Goal: Information Seeking & Learning: Learn about a topic

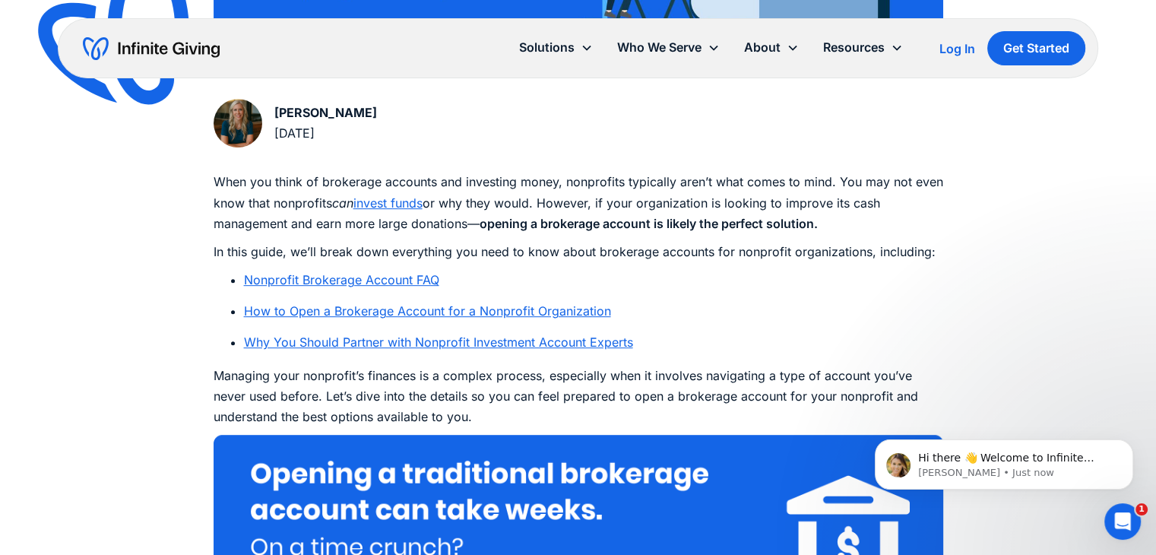
scroll to position [751, 0]
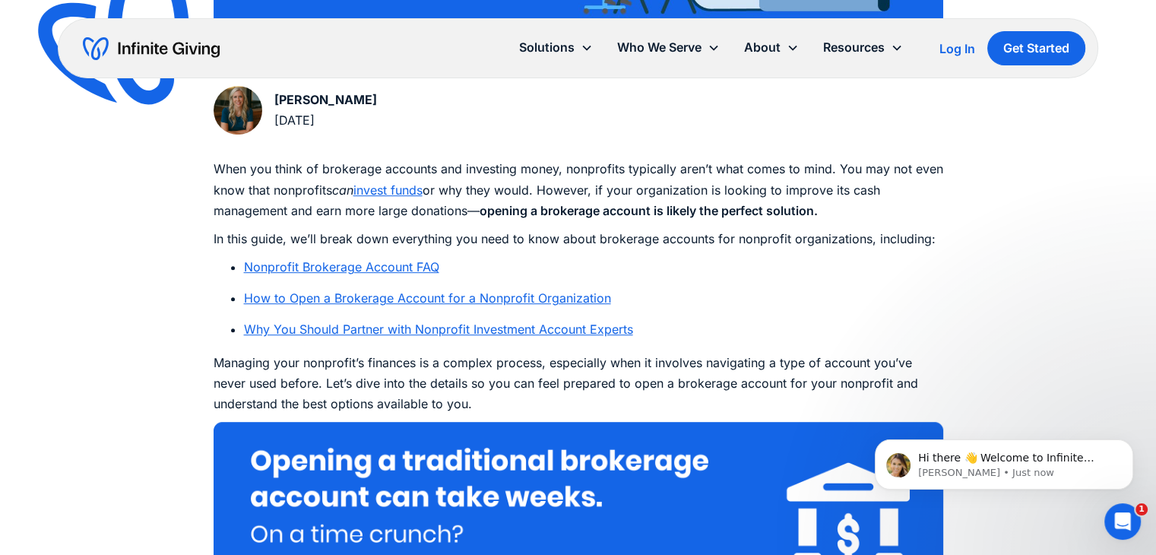
click at [380, 265] on link "Nonprofit Brokerage Account FAQ" at bounding box center [341, 266] width 195 height 15
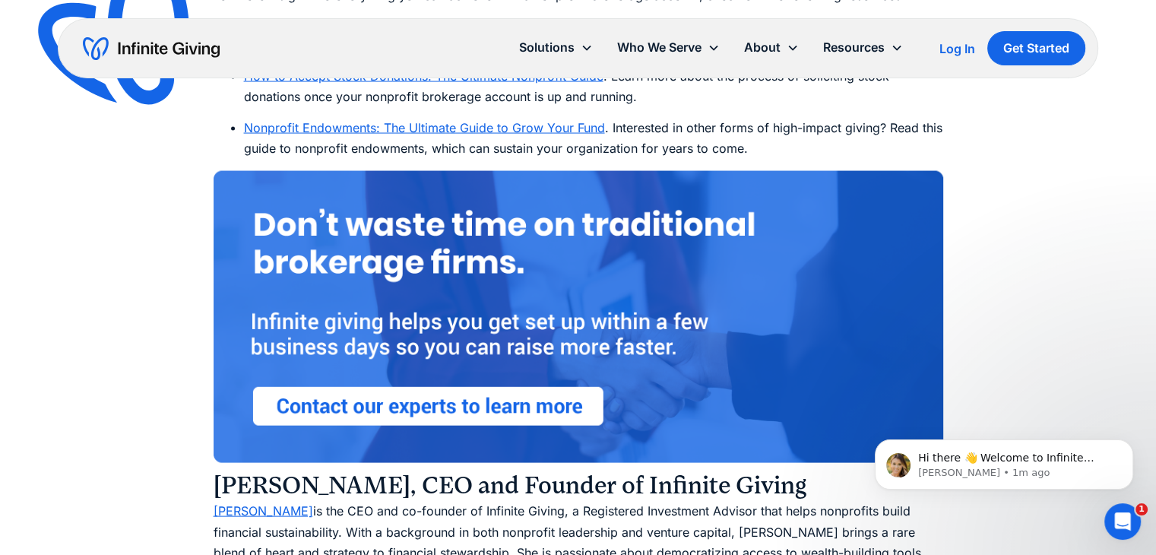
scroll to position [8800, 0]
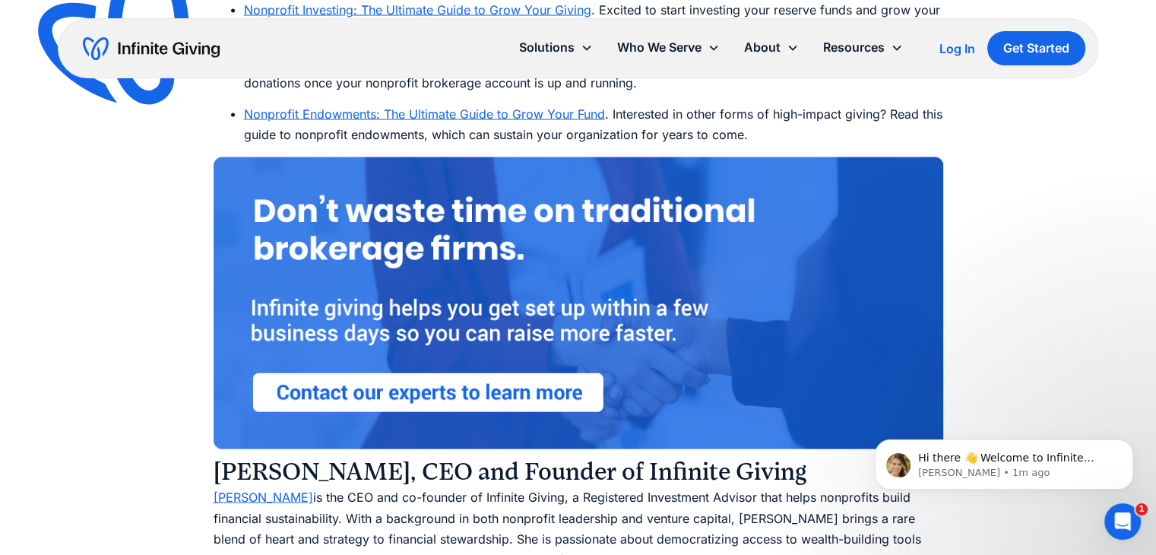
click at [451, 405] on img at bounding box center [579, 303] width 730 height 292
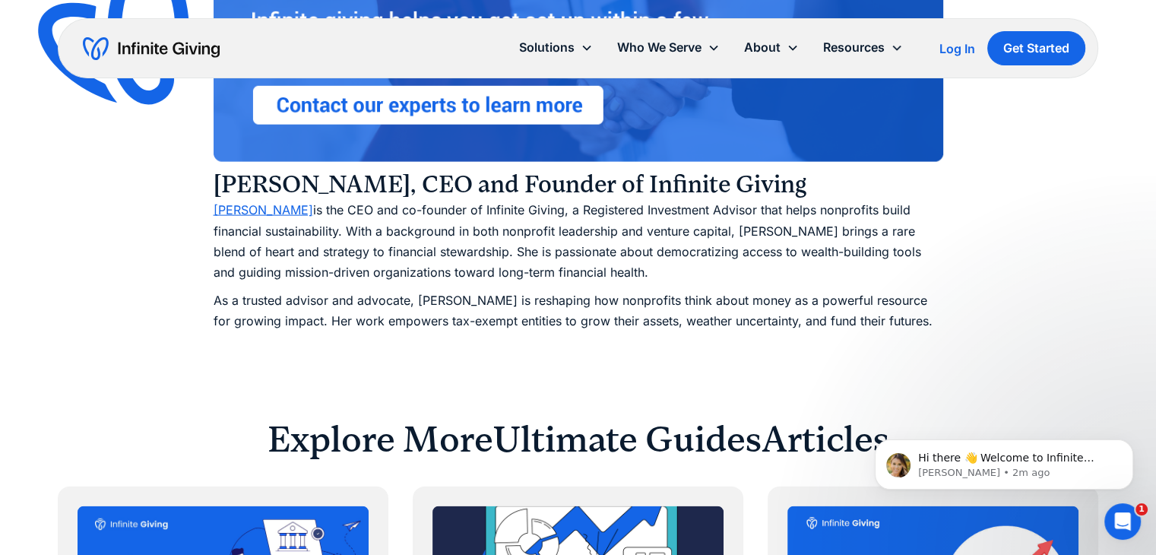
scroll to position [9128, 0]
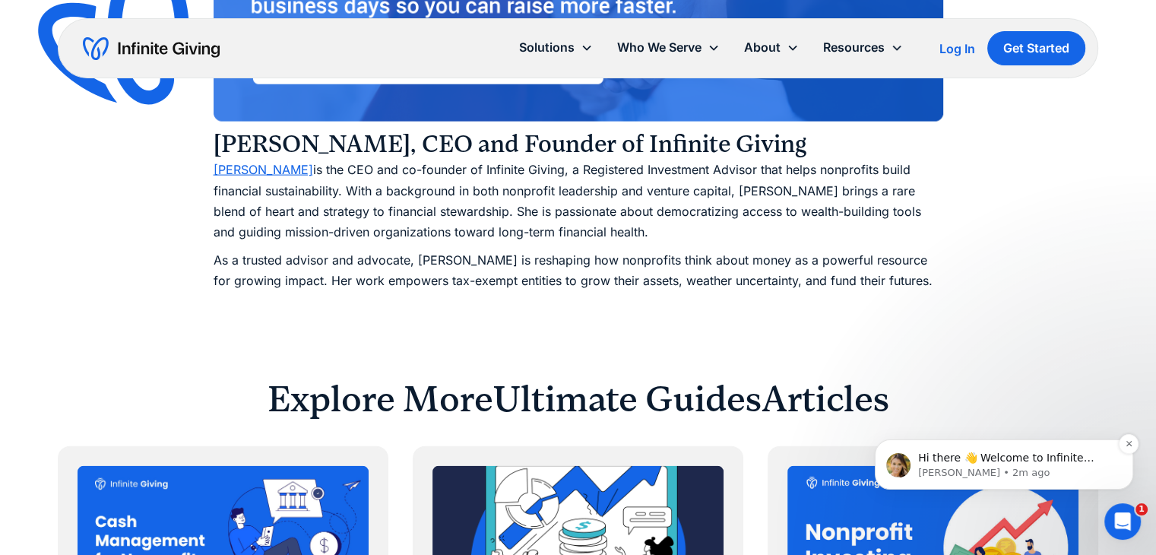
click at [1064, 478] on p "Kasey • 2m ago" at bounding box center [1016, 473] width 196 height 14
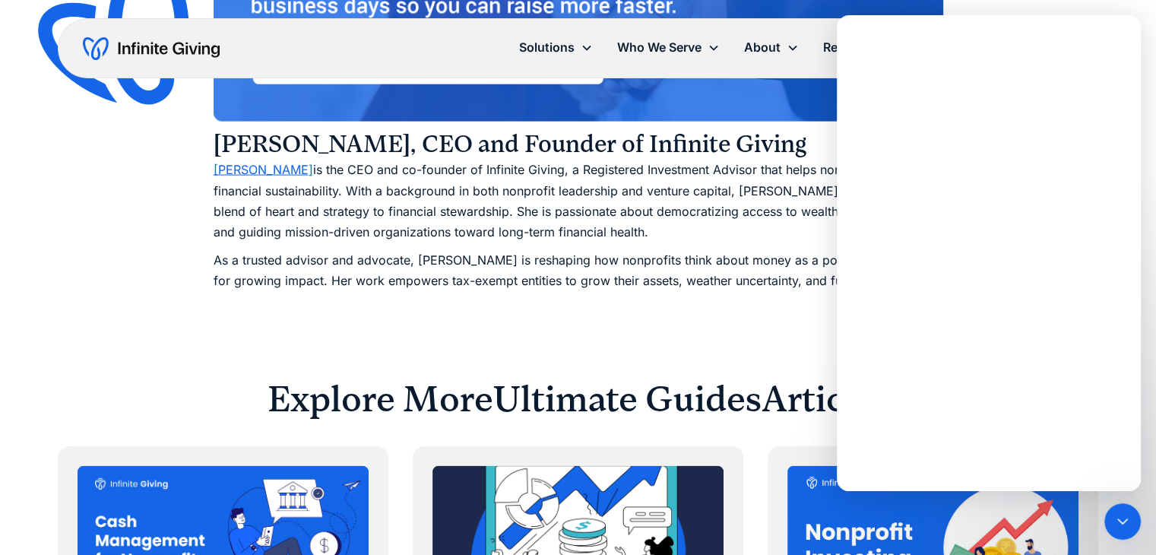
scroll to position [0, 0]
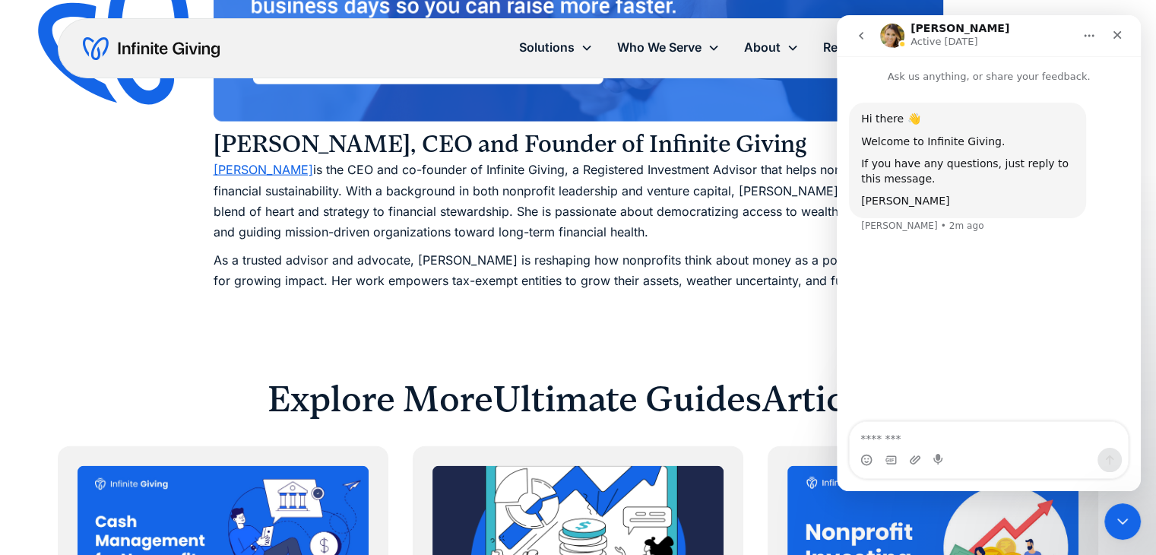
click at [1086, 30] on icon "Home" at bounding box center [1089, 36] width 12 height 12
click at [1077, 43] on button "Home" at bounding box center [1089, 35] width 29 height 29
click at [1111, 33] on icon "Close" at bounding box center [1117, 35] width 12 height 12
